Goal: Information Seeking & Learning: Find specific fact

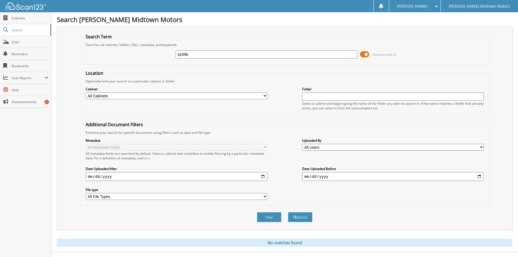
drag, startPoint x: 212, startPoint y: 57, endPoint x: 115, endPoint y: 65, distance: 97.3
click at [116, 65] on form "Search Term Searches all cabinets, folders, files, metadata, and keywords q189b…" at bounding box center [284, 131] width 409 height 194
type input "q364"
click at [288, 212] on button "Search" at bounding box center [300, 217] width 24 height 10
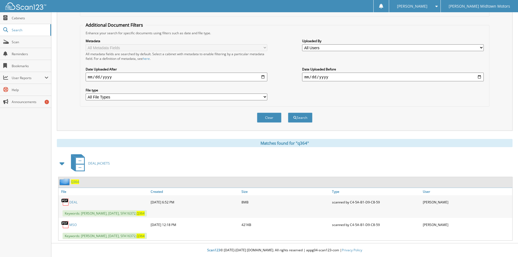
click at [72, 203] on link "DEAL" at bounding box center [73, 202] width 8 height 5
click at [267, 119] on button "Clear" at bounding box center [269, 117] width 24 height 10
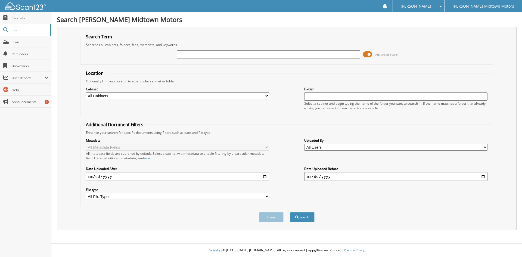
click at [243, 58] on div at bounding box center [268, 54] width 183 height 9
click at [242, 54] on input "text" at bounding box center [268, 54] width 183 height 8
type input "p7703a"
click at [290, 212] on button "Search" at bounding box center [302, 217] width 24 height 10
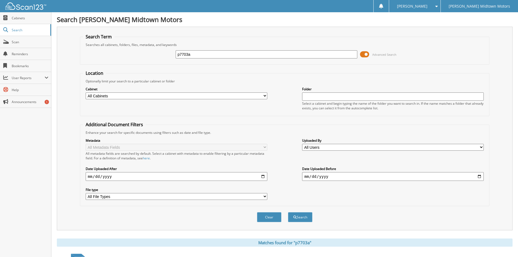
scroll to position [77, 0]
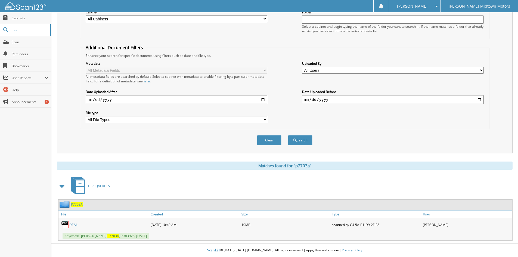
click at [72, 226] on link "DEAL" at bounding box center [73, 224] width 8 height 5
click at [72, 223] on link "DEAL" at bounding box center [73, 224] width 8 height 5
click at [73, 223] on link "DEAL" at bounding box center [73, 224] width 8 height 5
